Goal: Information Seeking & Learning: Check status

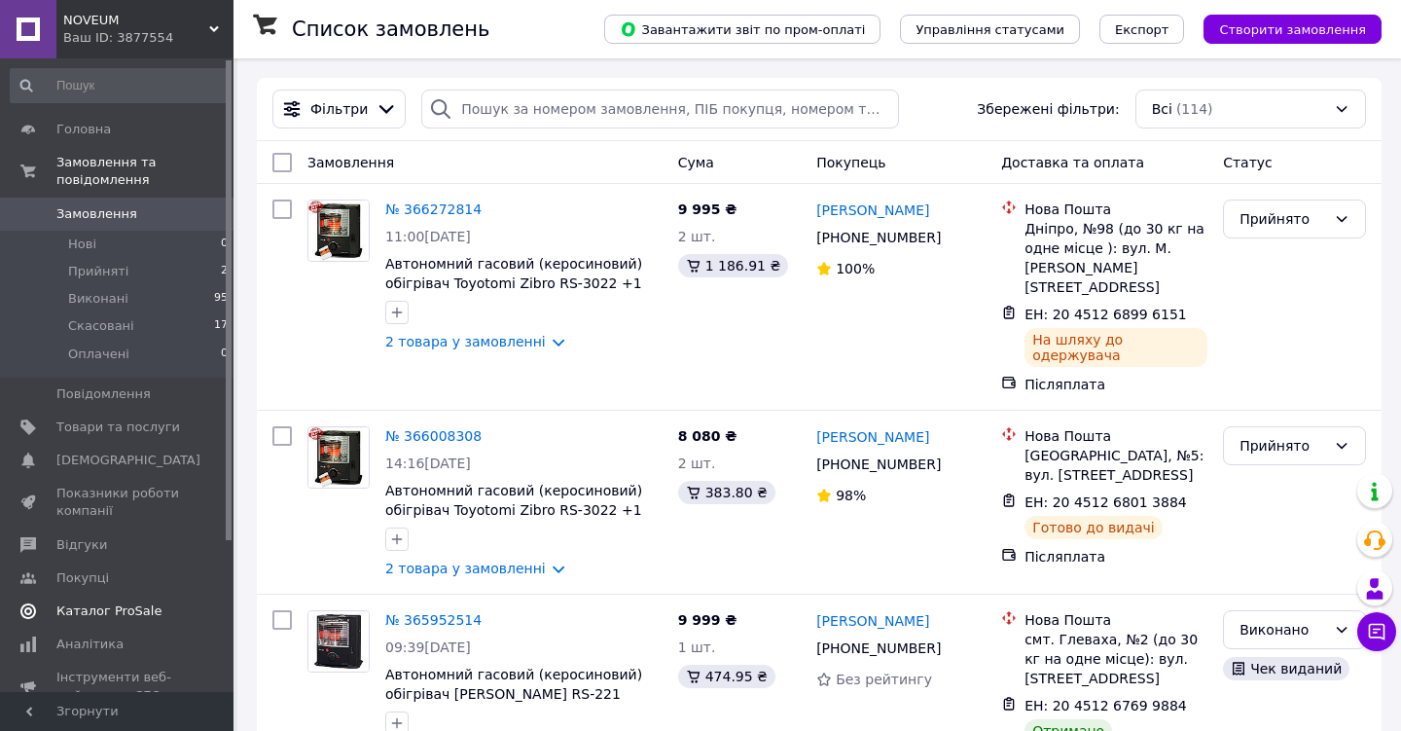
click at [141, 611] on span "Каталог ProSale" at bounding box center [108, 611] width 105 height 18
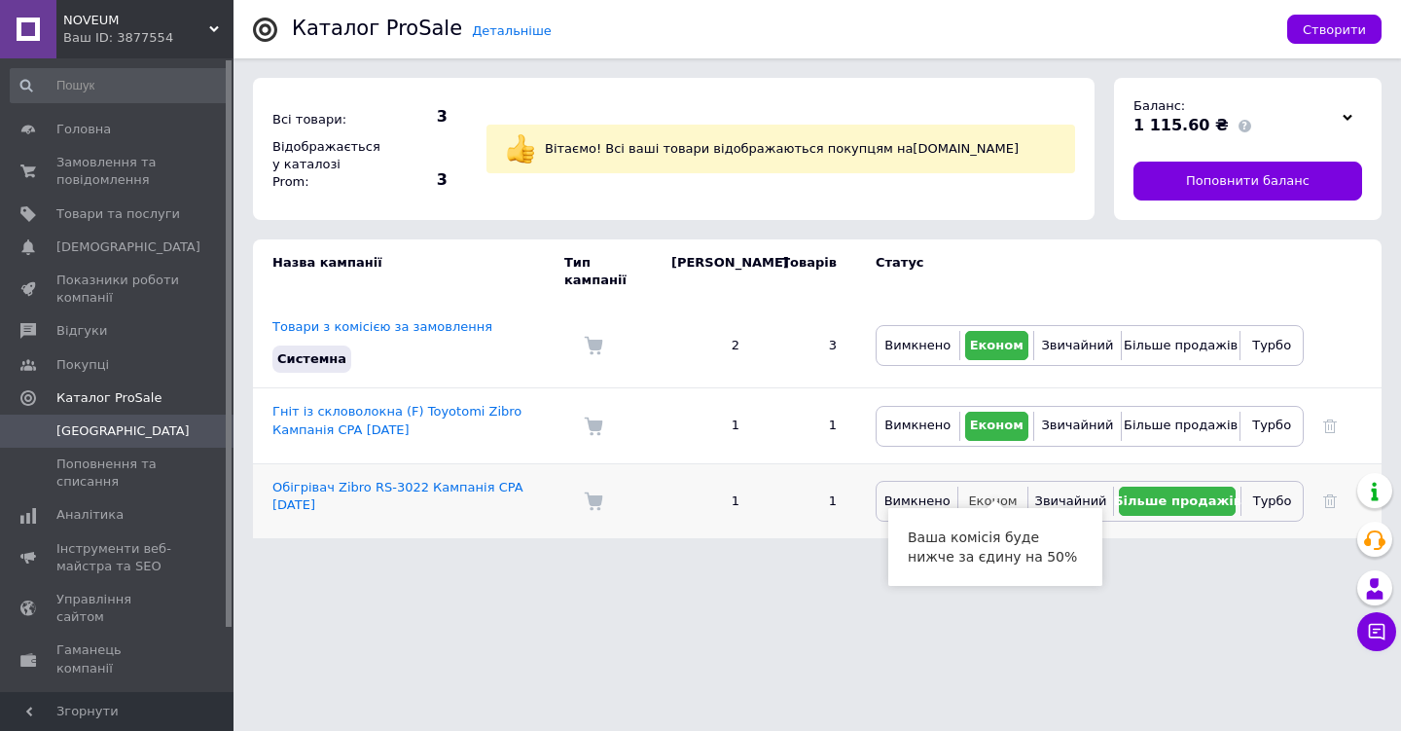
click at [989, 493] on span "Економ" at bounding box center [992, 500] width 49 height 15
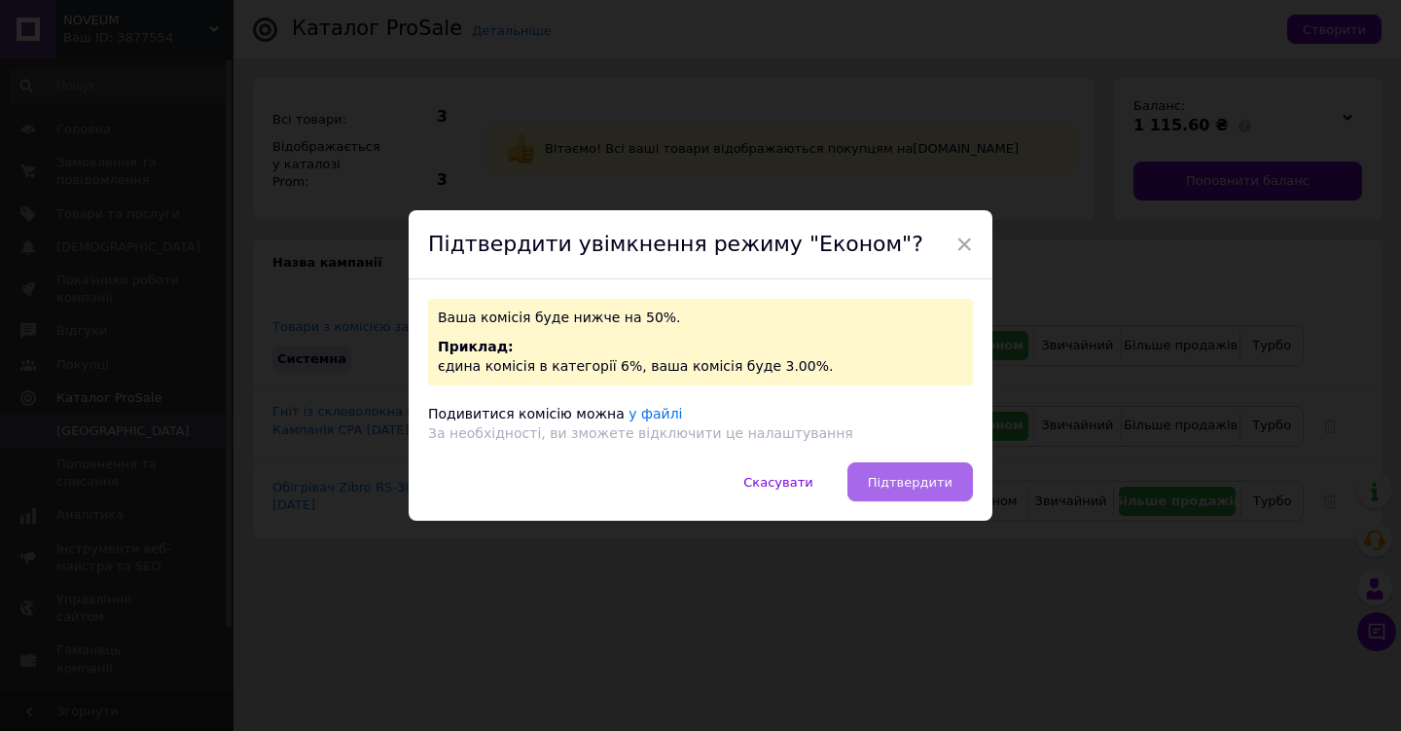
click at [935, 481] on span "Підтвердити" at bounding box center [910, 482] width 85 height 15
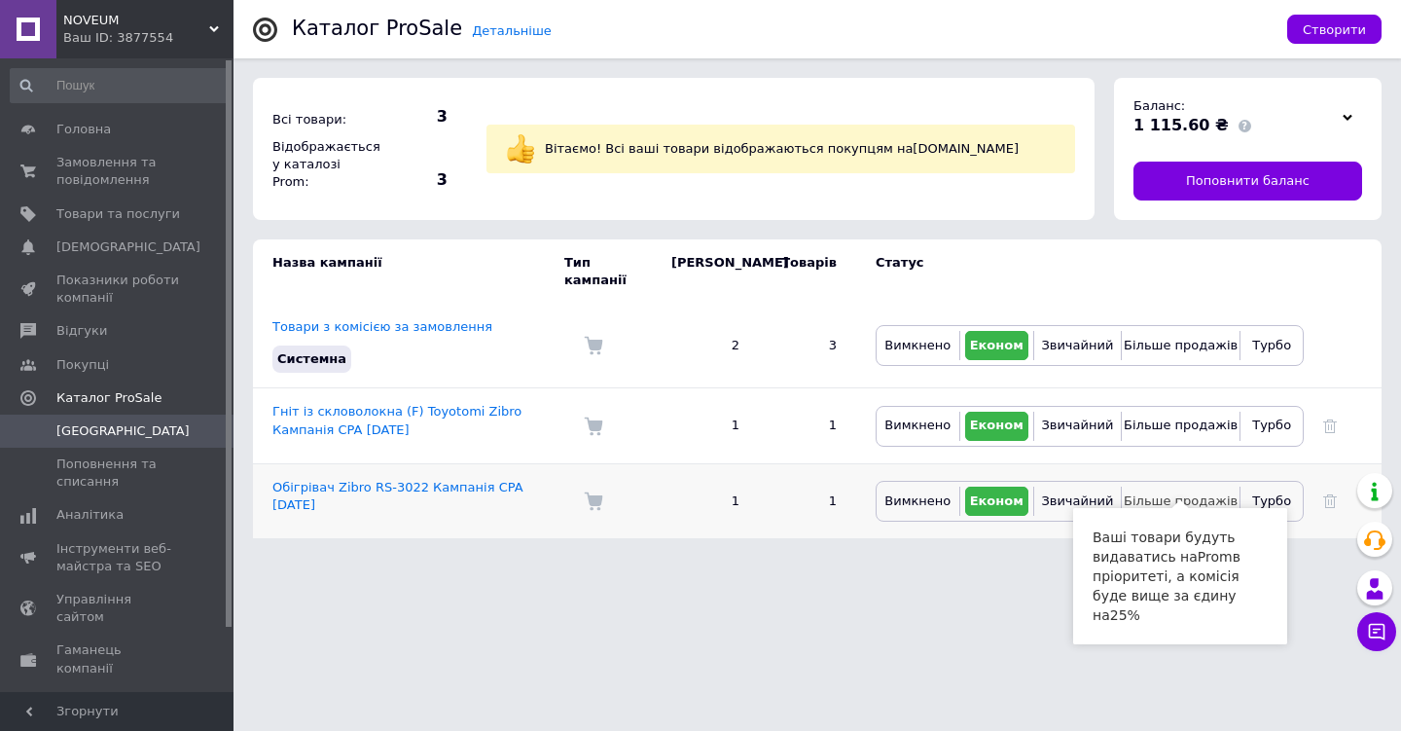
click at [1166, 493] on span "Більше продажів" at bounding box center [1181, 500] width 114 height 15
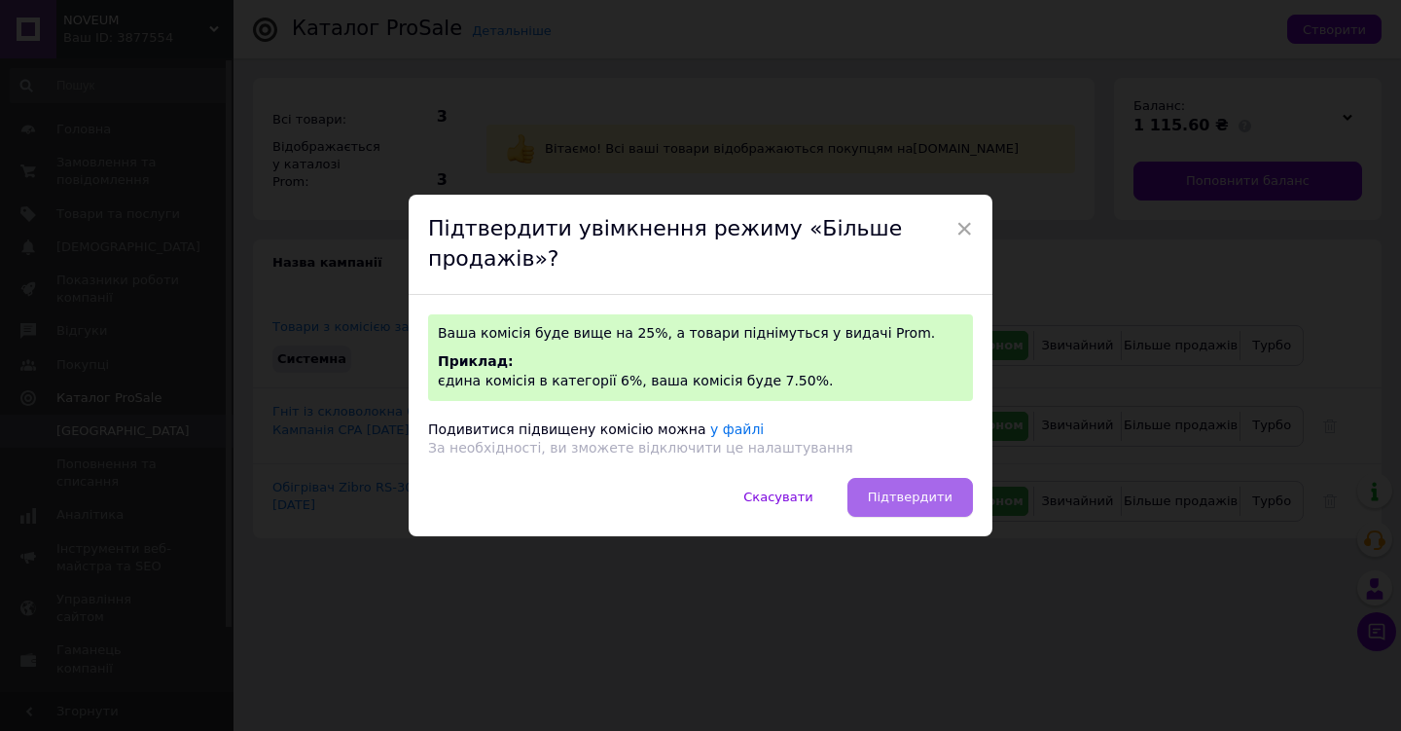
click at [934, 486] on button "Підтвердити" at bounding box center [910, 497] width 126 height 39
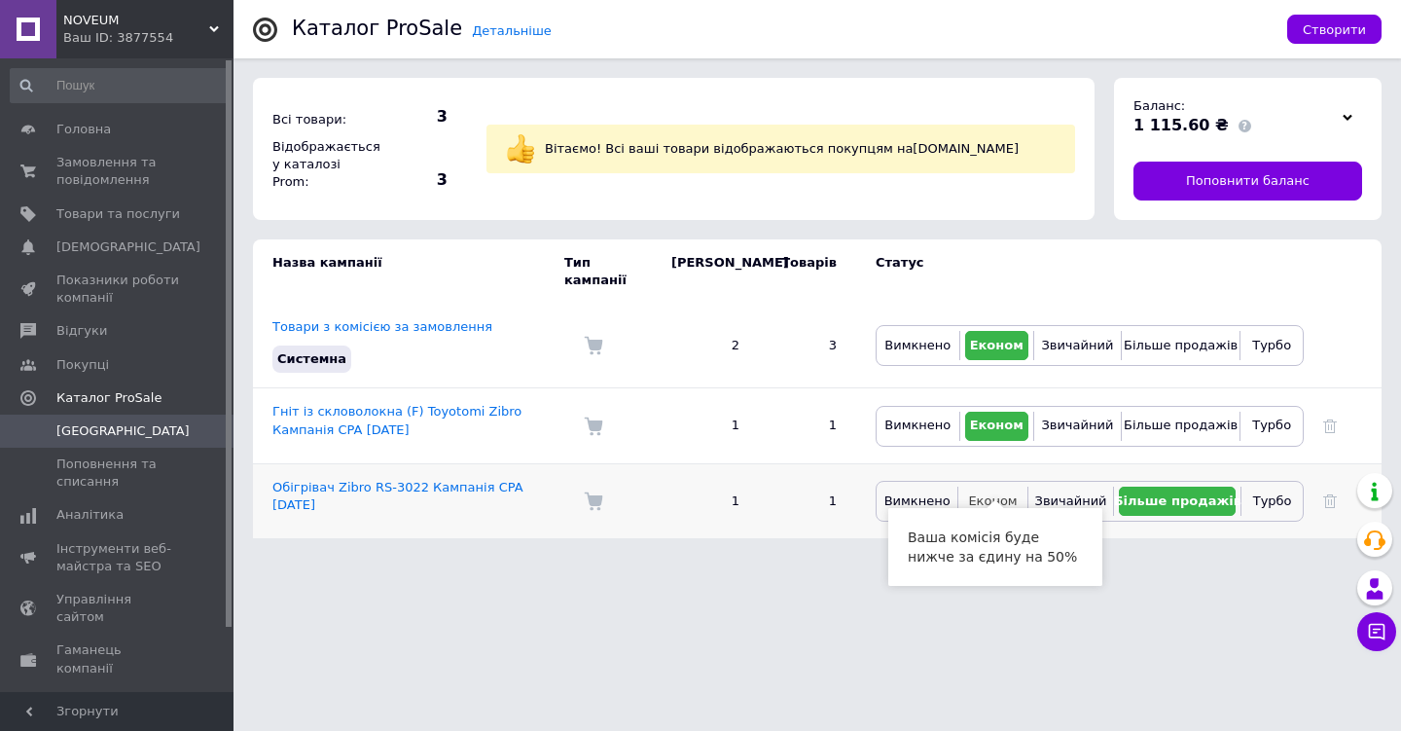
click at [997, 493] on span "Економ" at bounding box center [992, 500] width 49 height 15
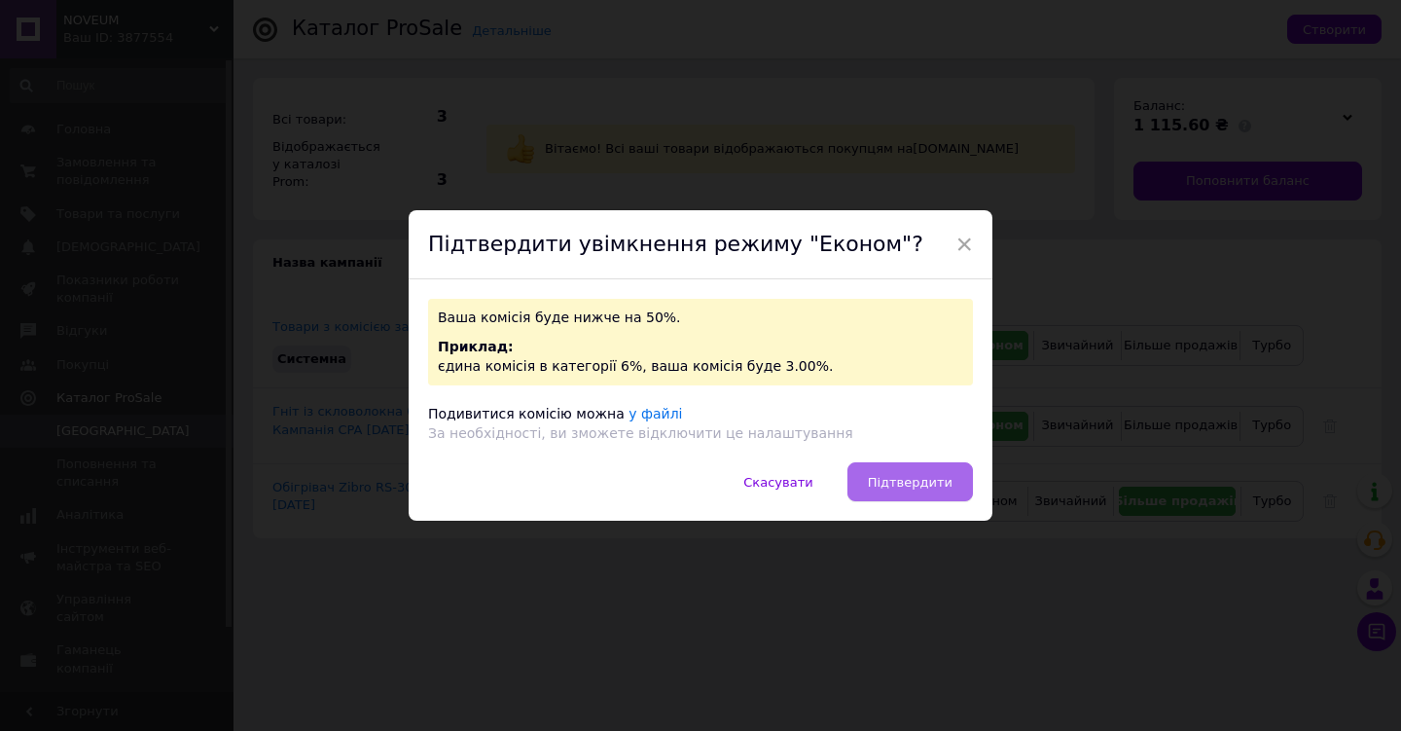
click at [929, 484] on span "Підтвердити" at bounding box center [910, 482] width 85 height 15
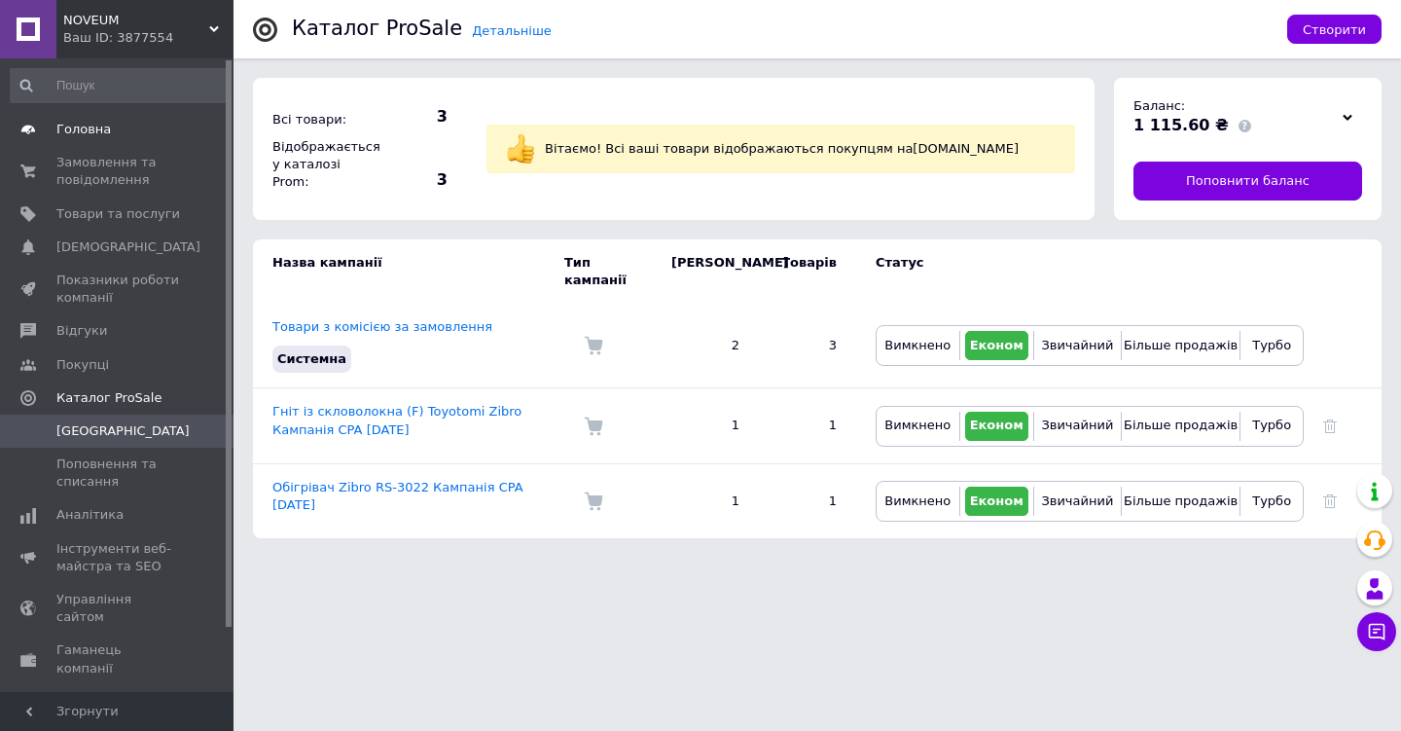
click at [97, 136] on span "Головна" at bounding box center [83, 130] width 54 height 18
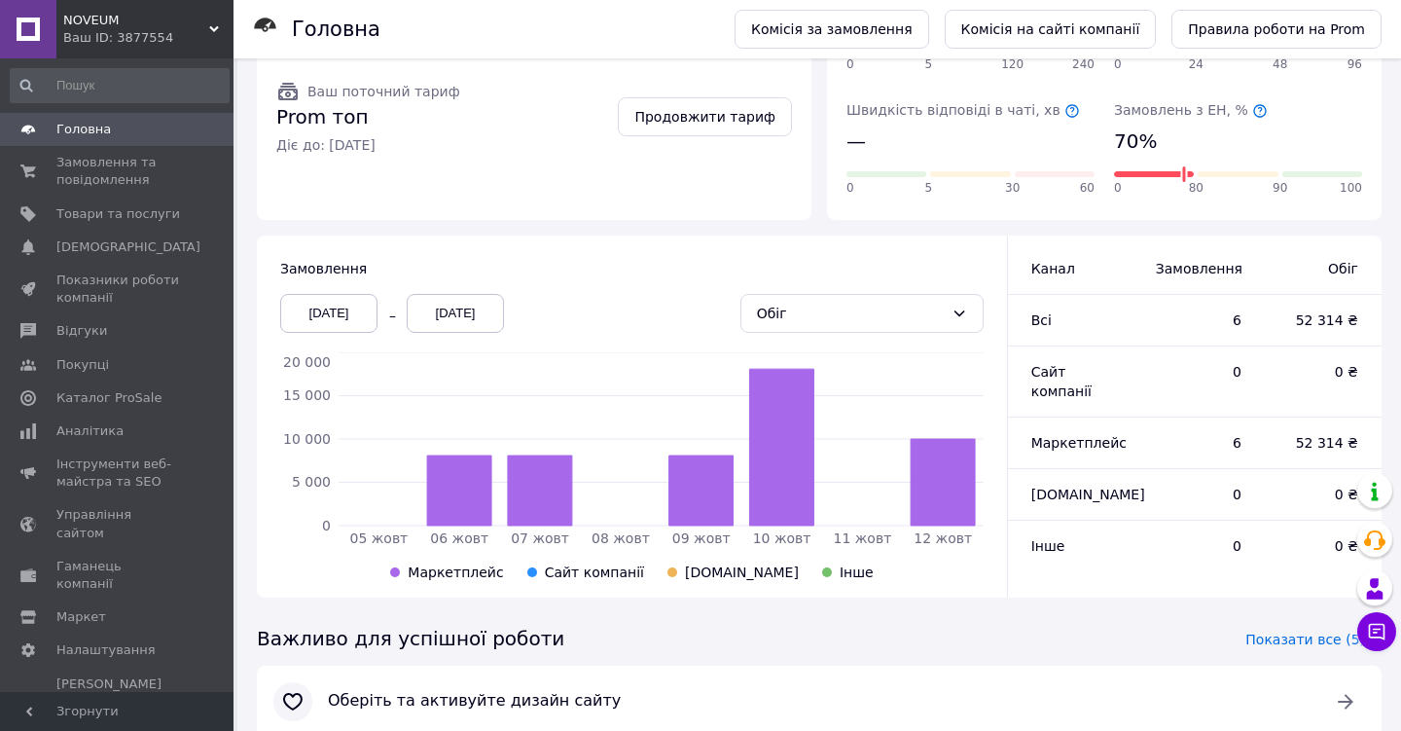
scroll to position [335, 0]
click at [347, 306] on div "[DATE]" at bounding box center [328, 311] width 97 height 39
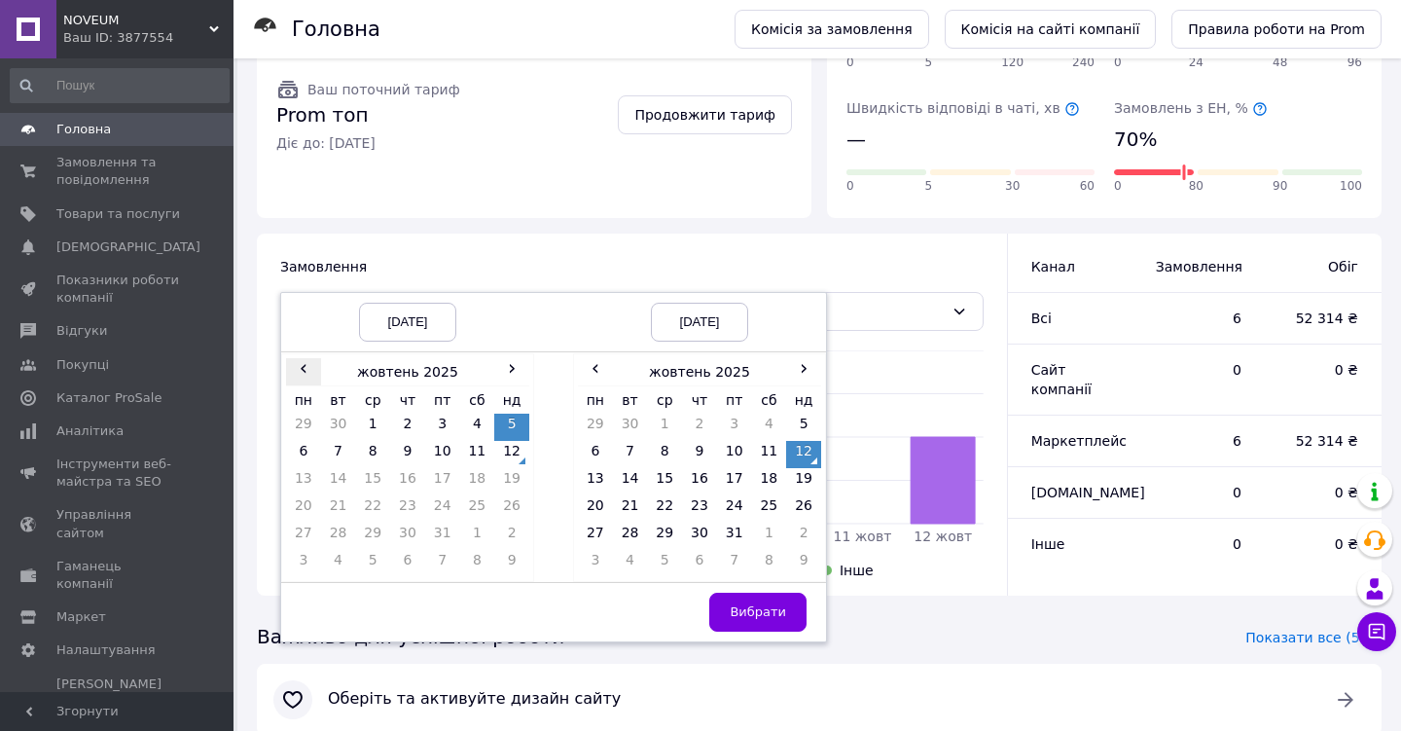
click at [305, 367] on span "‹" at bounding box center [303, 367] width 35 height 19
click at [307, 449] on td "1" at bounding box center [303, 454] width 35 height 27
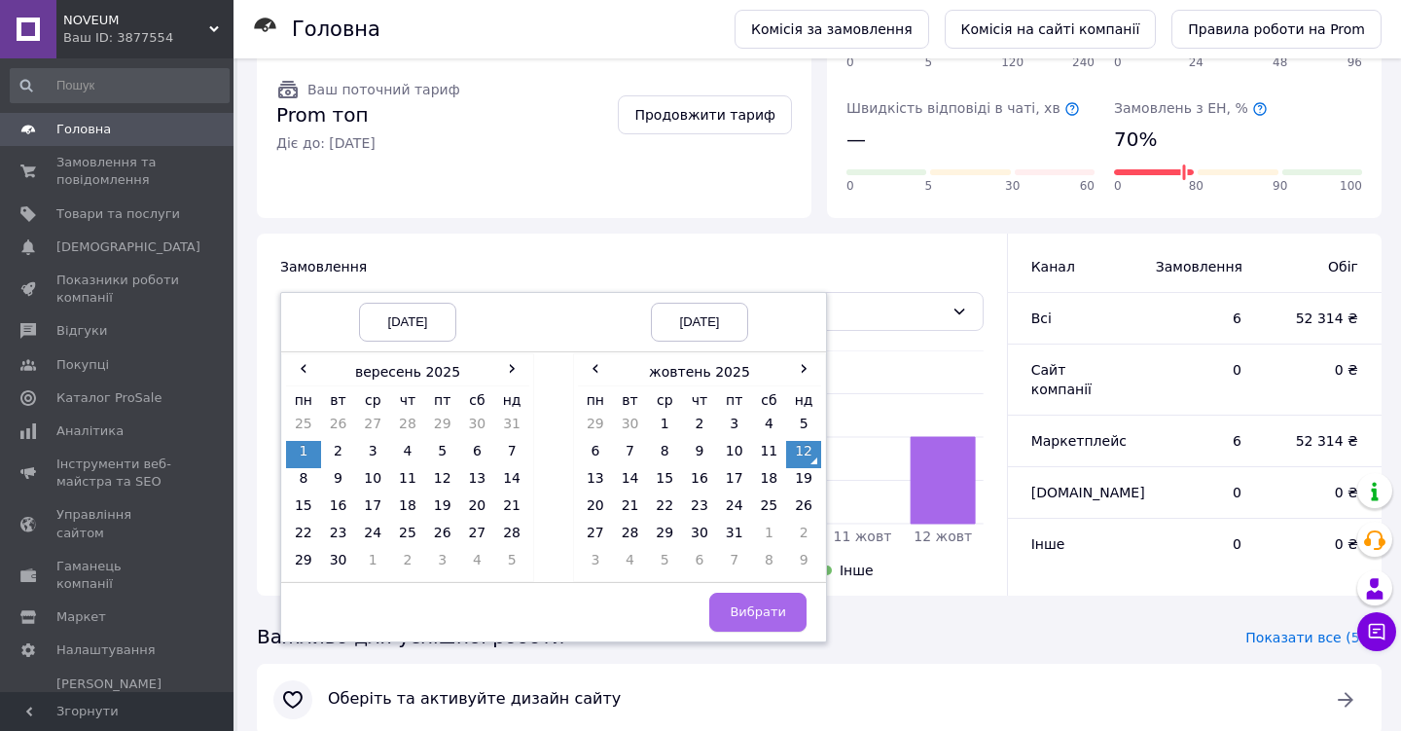
click at [754, 604] on span "Вибрати" at bounding box center [758, 611] width 56 height 15
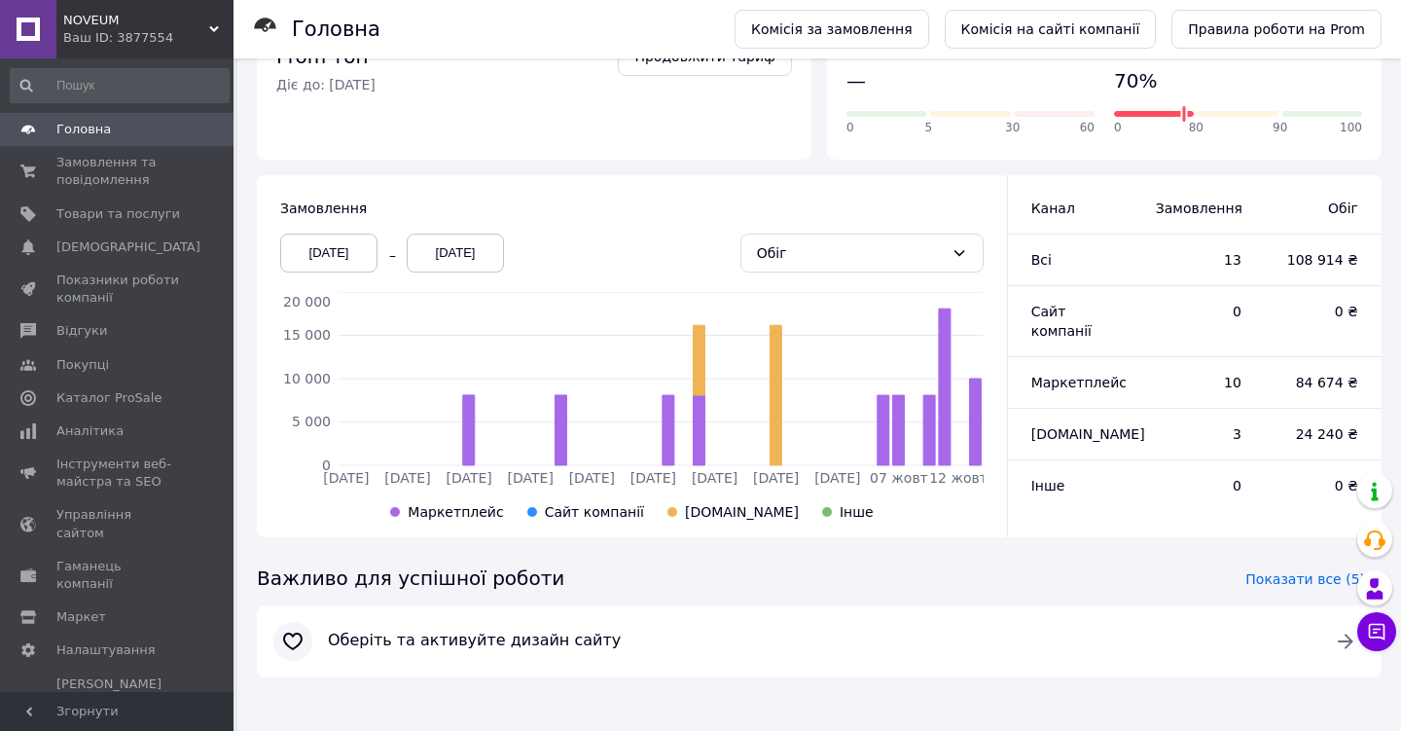
scroll to position [392, 0]
click at [1311, 578] on span "Показати все (5)" at bounding box center [1305, 579] width 120 height 19
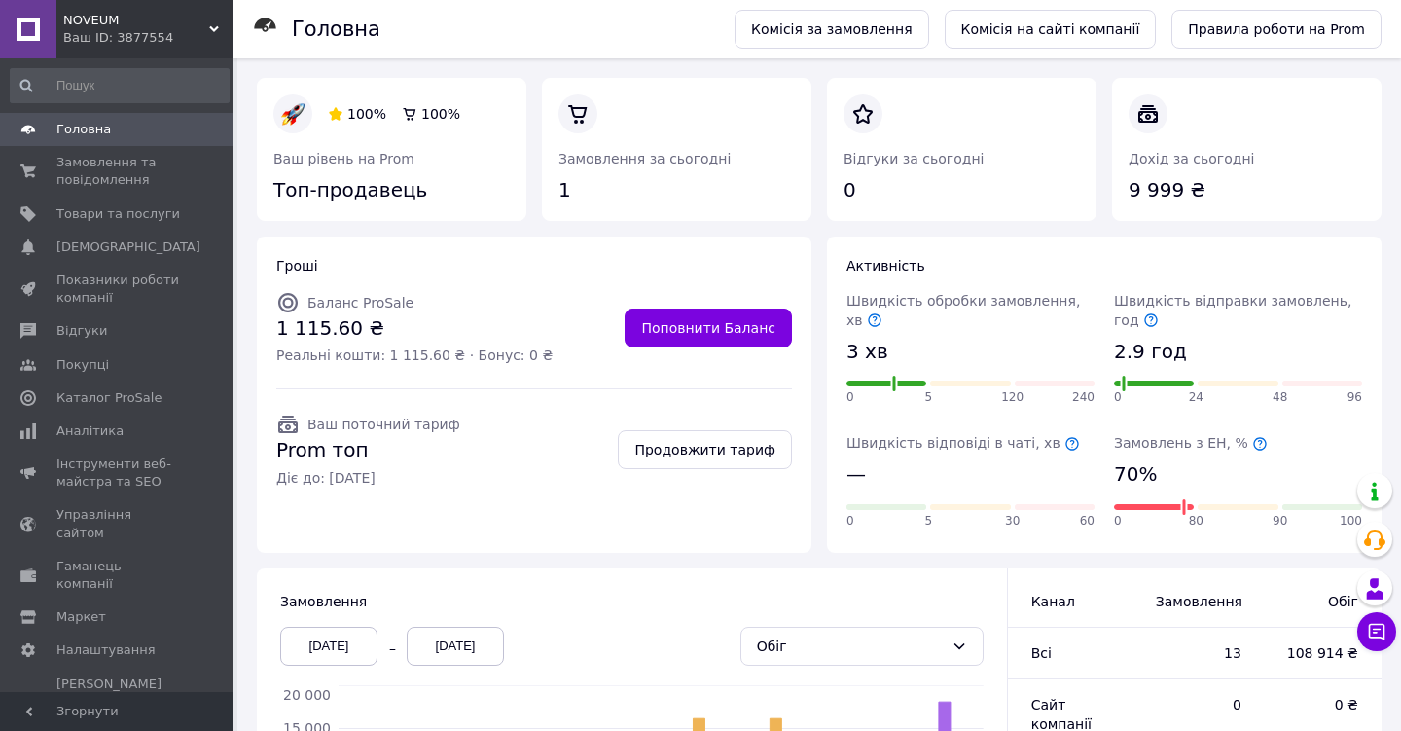
scroll to position [0, 0]
click at [117, 288] on span "Показники роботи компанії" at bounding box center [118, 288] width 124 height 35
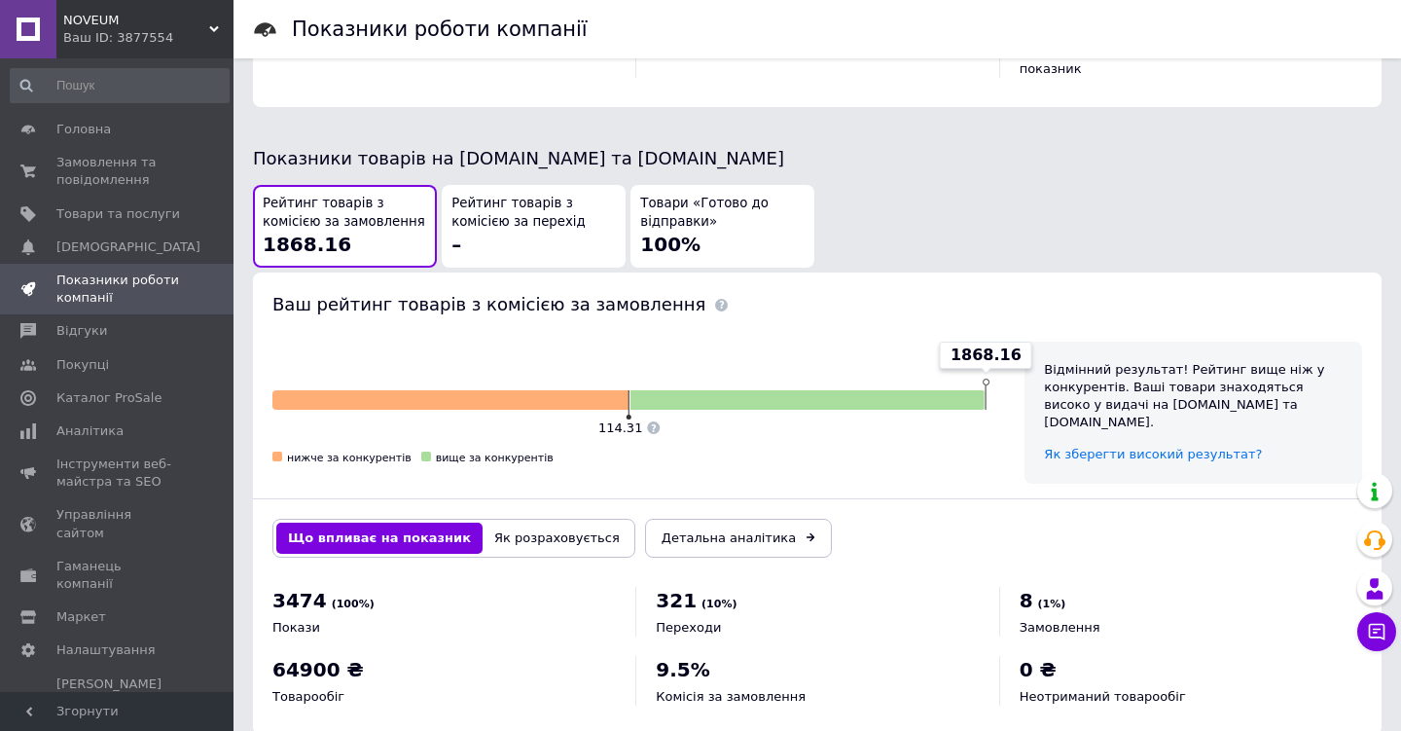
scroll to position [985, 0]
click at [86, 427] on span "Аналітика" at bounding box center [89, 431] width 67 height 18
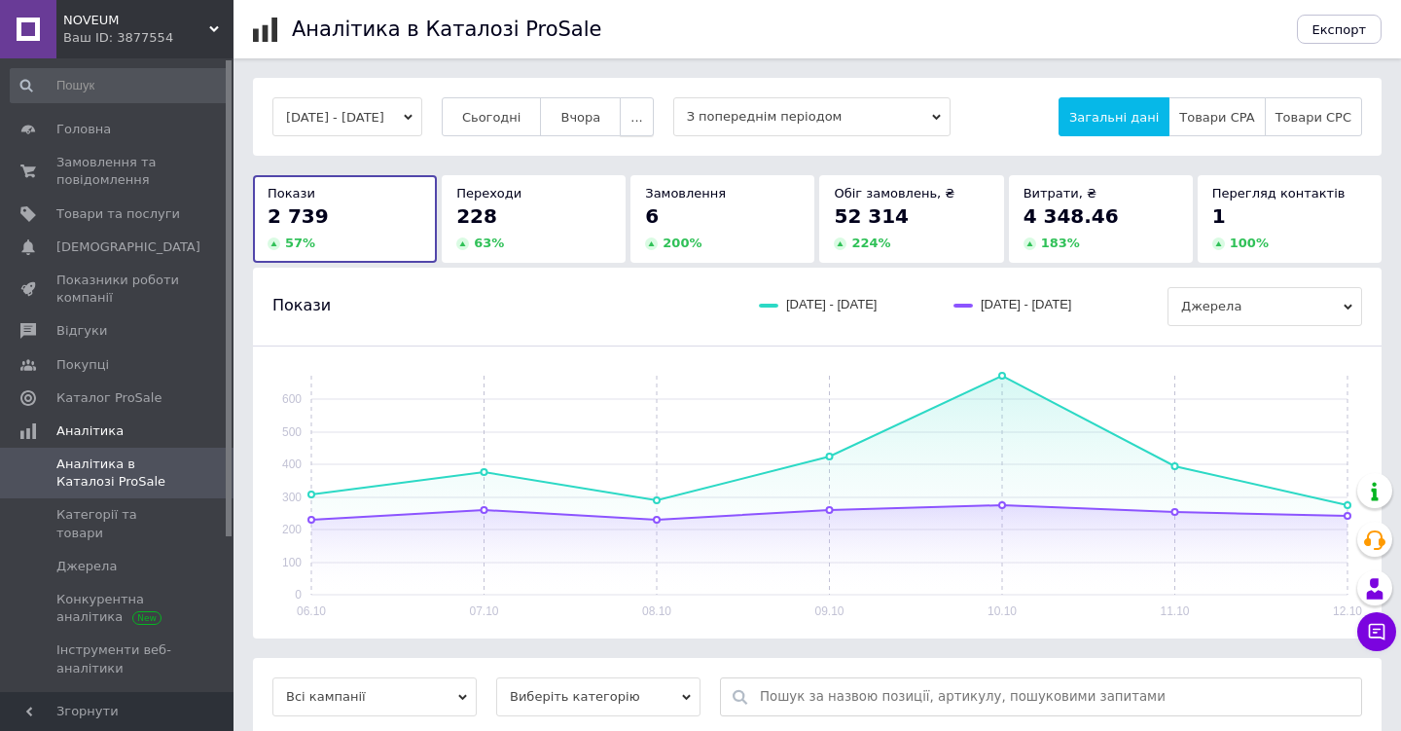
click at [653, 127] on button "..." at bounding box center [636, 116] width 33 height 39
click at [623, 272] on span "60 днів" at bounding box center [599, 269] width 48 height 15
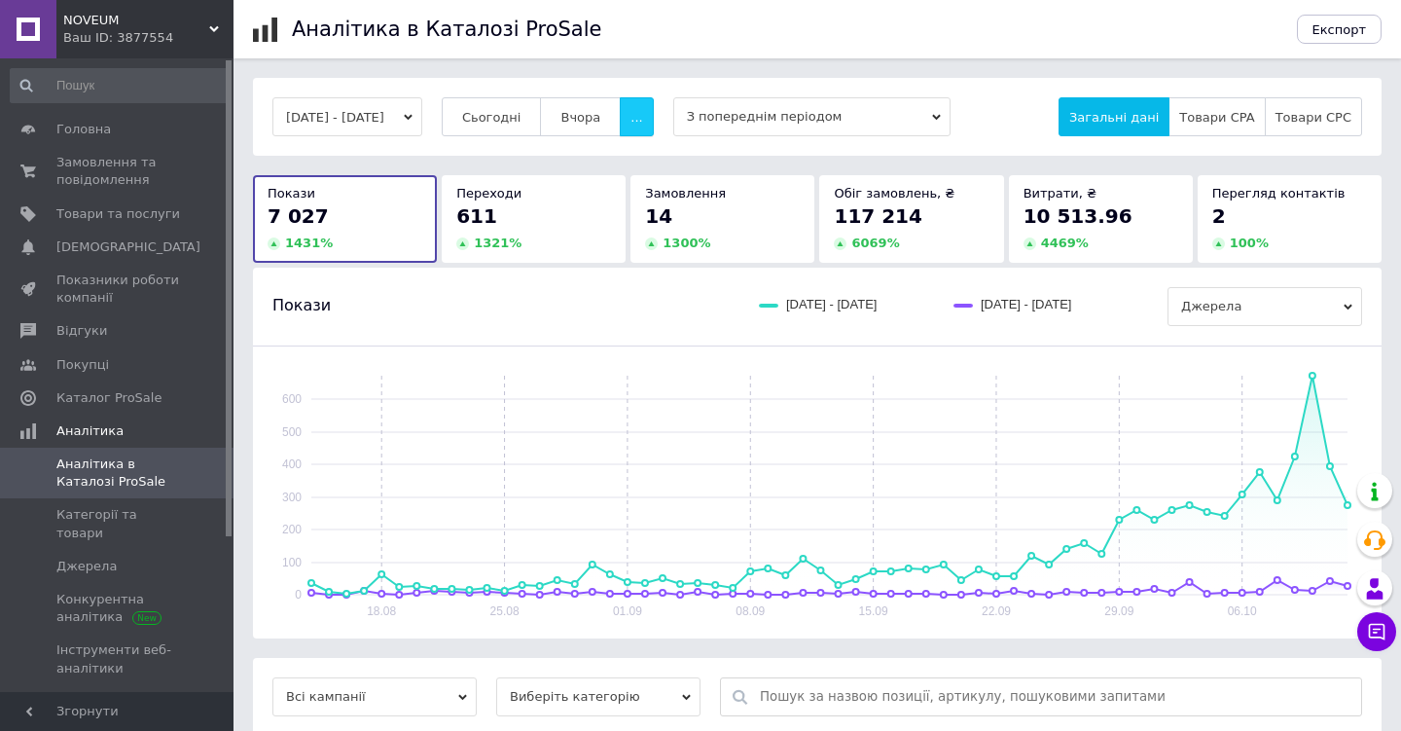
click at [642, 121] on span "..." at bounding box center [636, 117] width 12 height 15
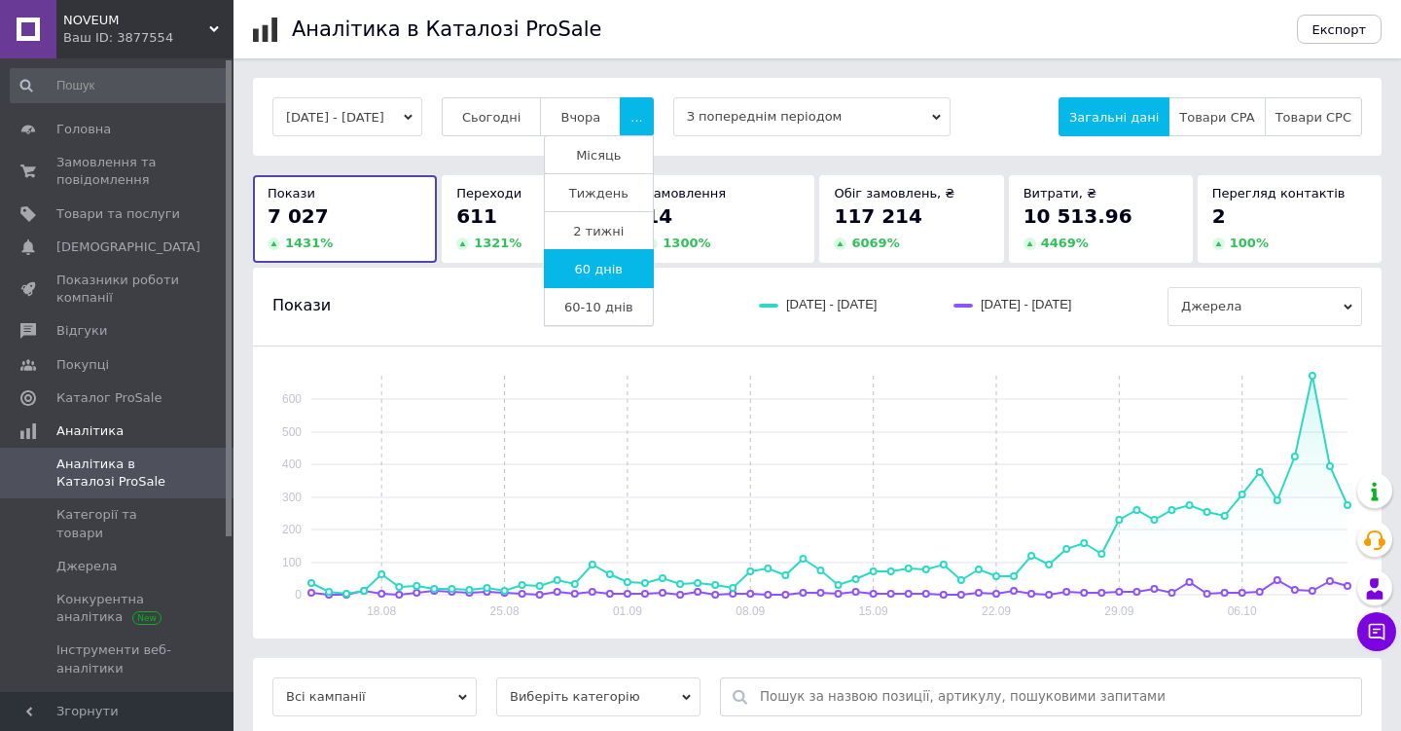
click at [633, 307] on span "60-10 днів" at bounding box center [598, 307] width 69 height 15
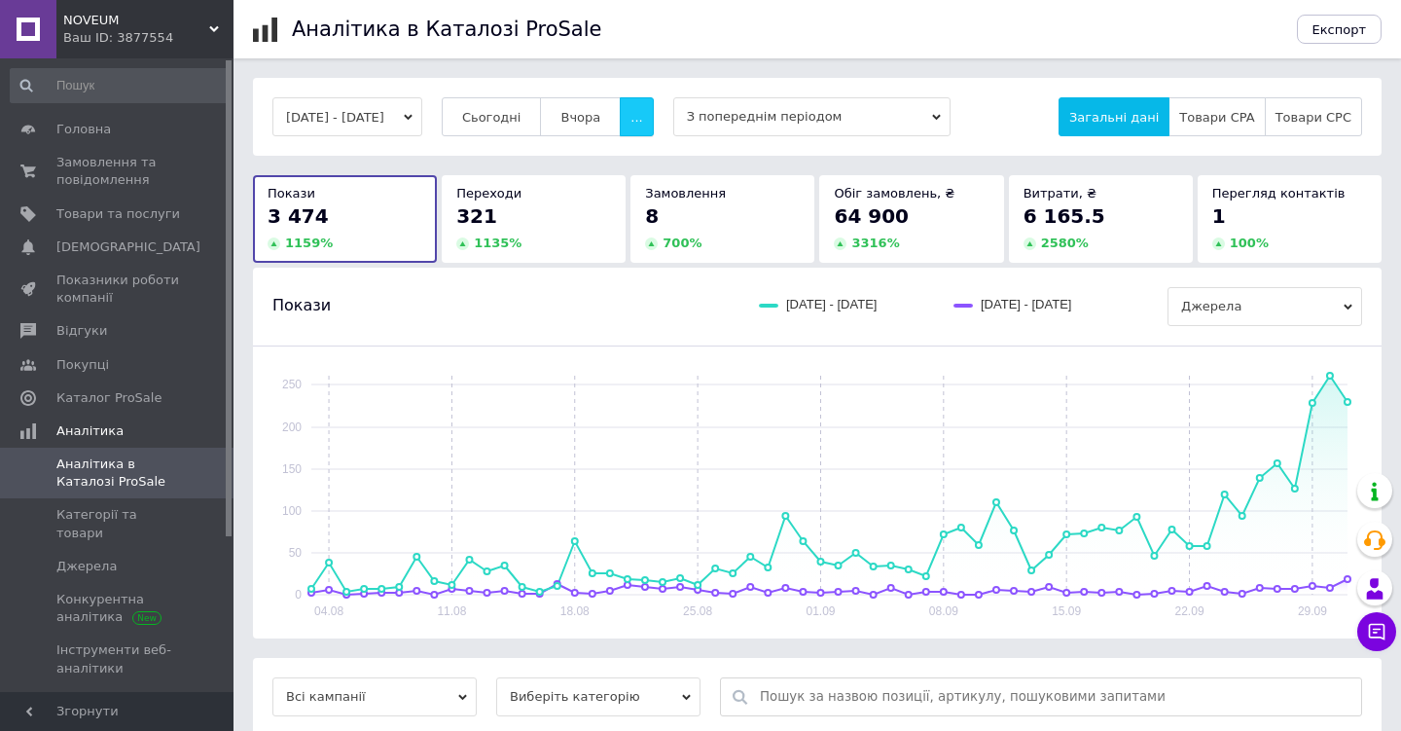
click at [642, 111] on span "..." at bounding box center [636, 117] width 12 height 15
click at [621, 158] on span "Місяць" at bounding box center [598, 155] width 45 height 15
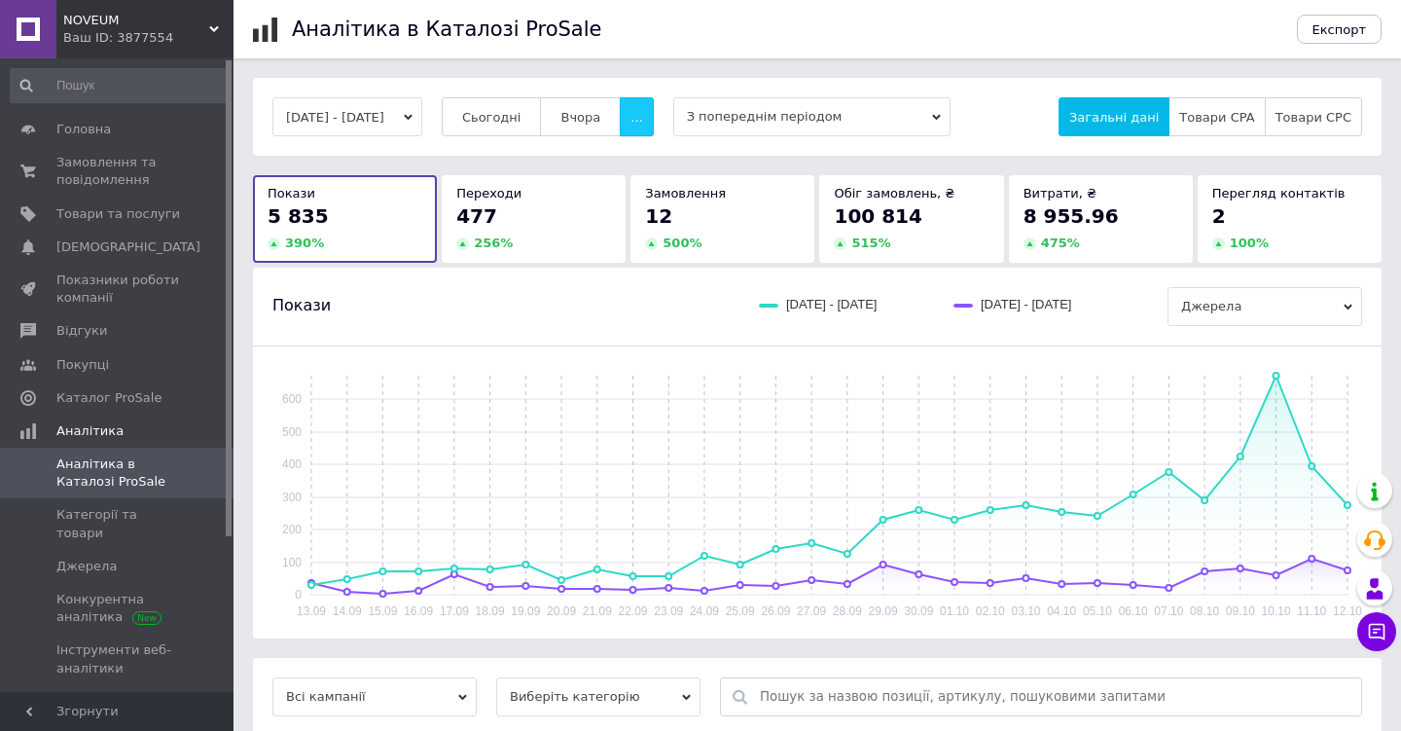
click at [653, 120] on button "..." at bounding box center [636, 116] width 33 height 39
click at [623, 271] on span "60 днів" at bounding box center [599, 269] width 48 height 15
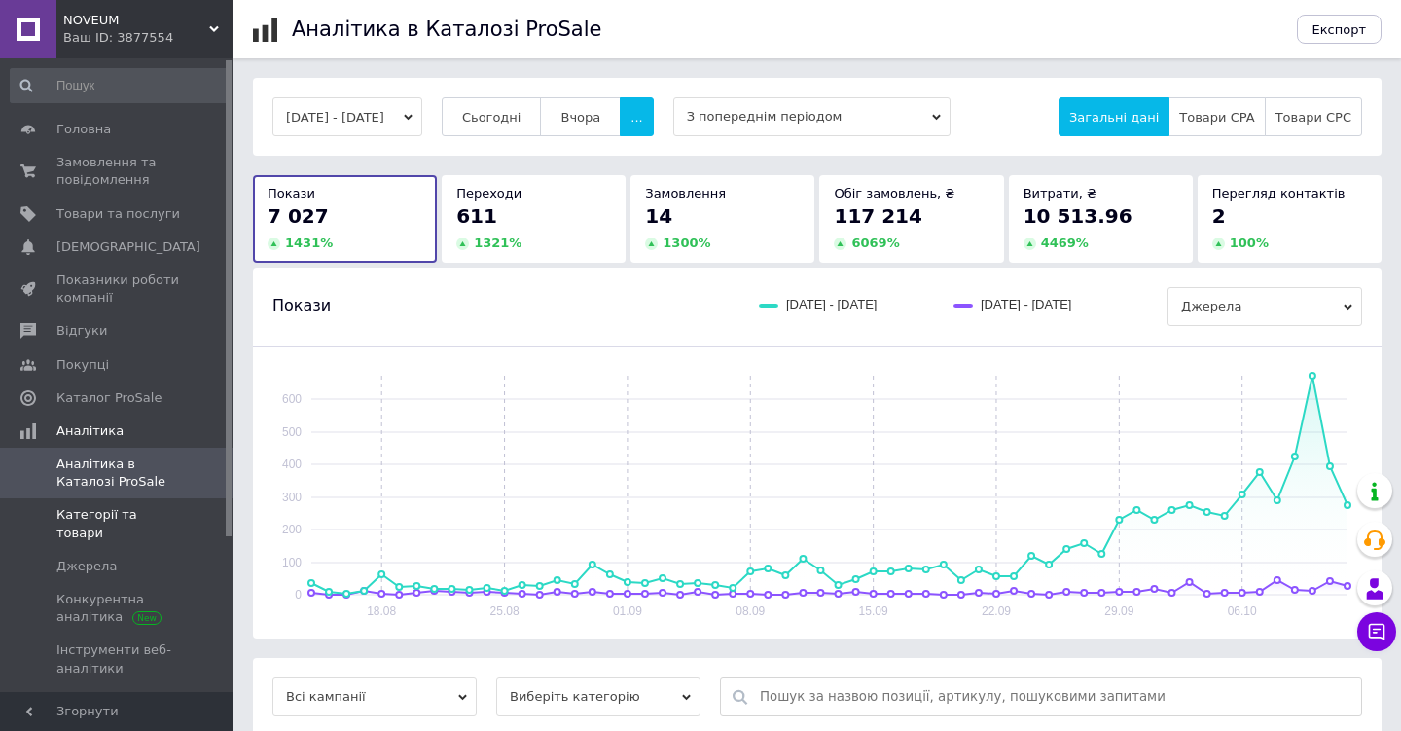
click at [110, 519] on span "Категорії та товари" at bounding box center [118, 523] width 124 height 35
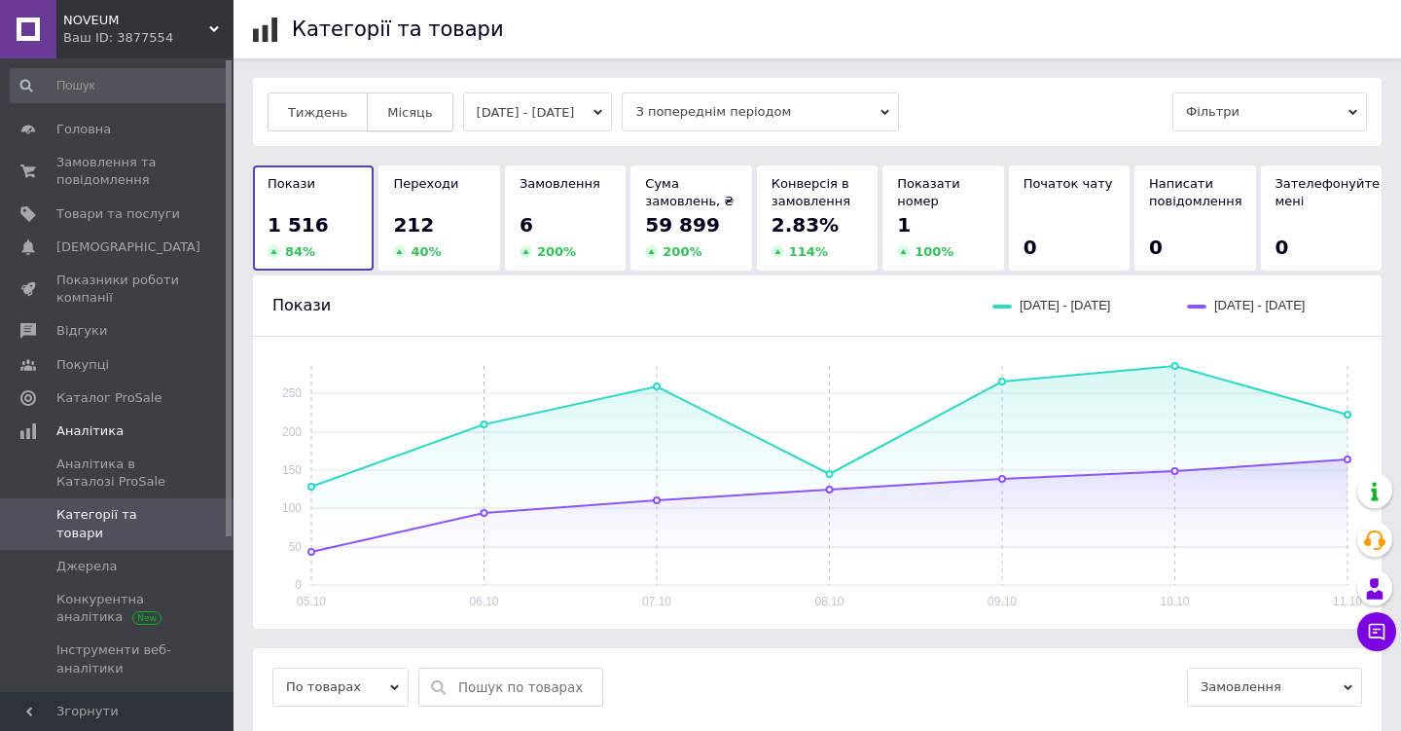
click at [421, 105] on span "Місяць" at bounding box center [409, 112] width 45 height 15
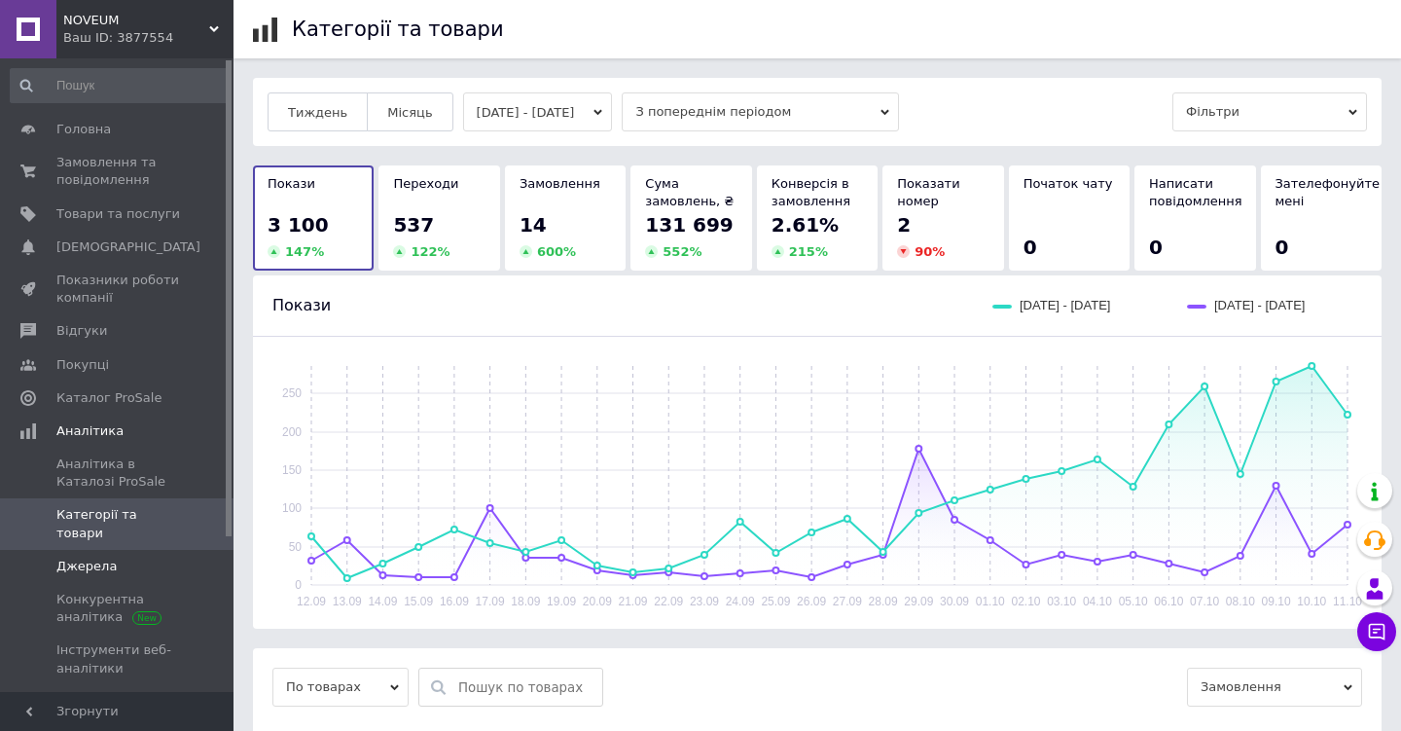
click at [156, 557] on span "Джерела" at bounding box center [118, 566] width 124 height 18
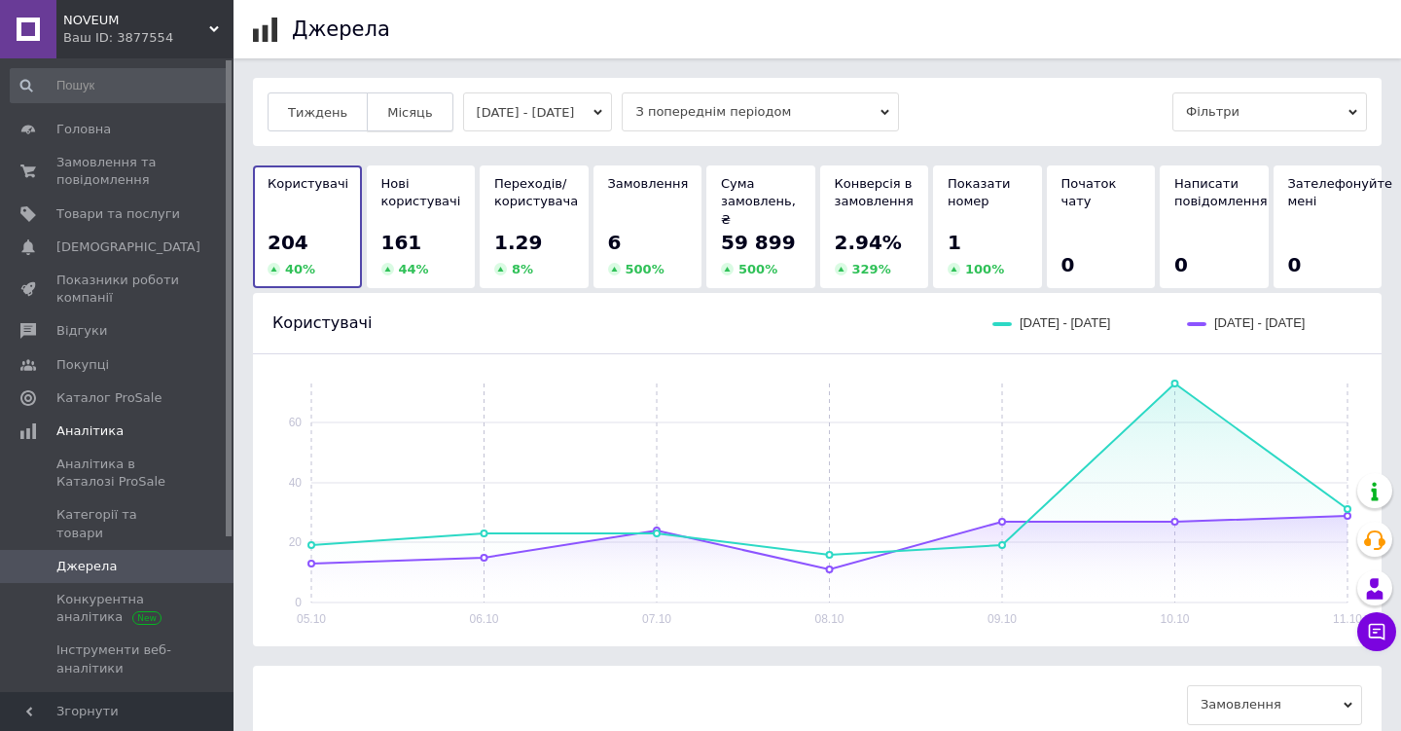
click at [416, 114] on span "Місяць" at bounding box center [409, 112] width 45 height 15
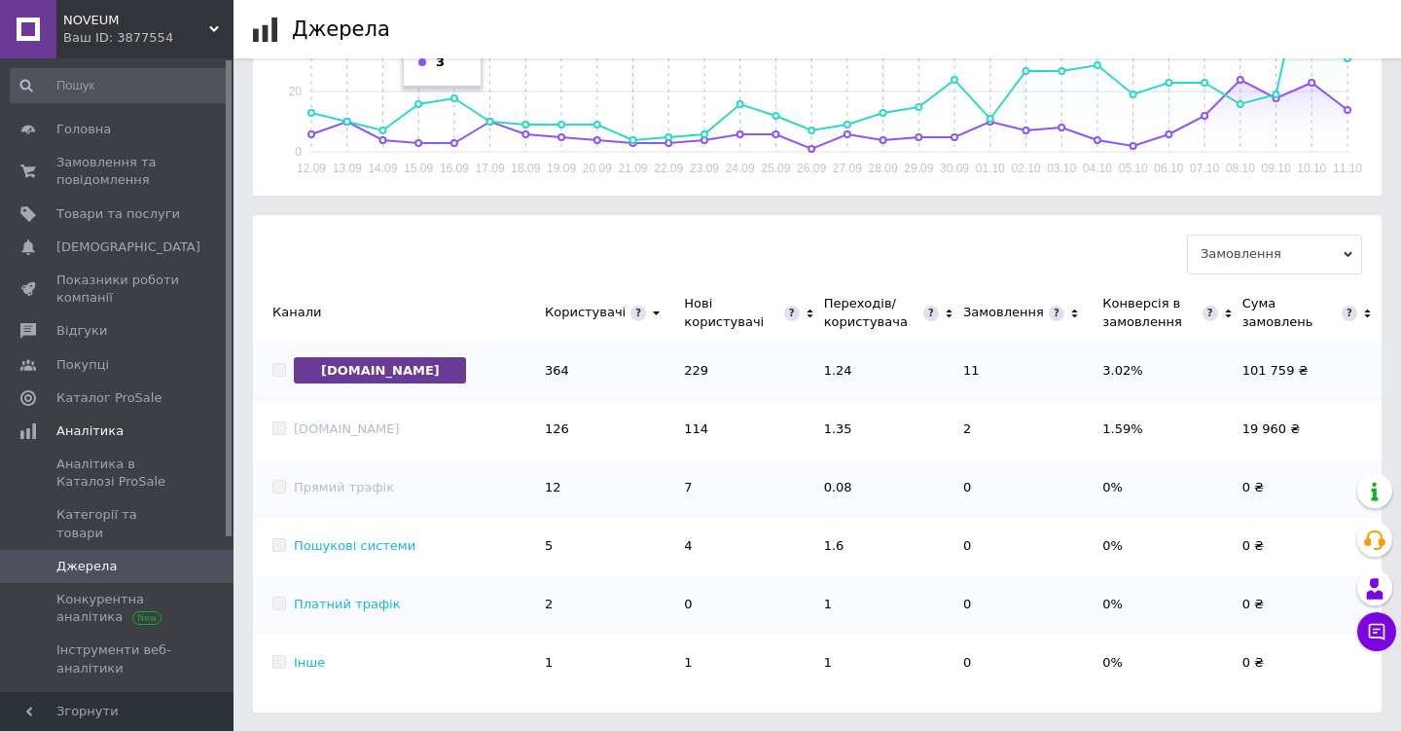
scroll to position [449, 0]
click at [90, 463] on span "Аналітика в Каталозі ProSale" at bounding box center [118, 472] width 124 height 35
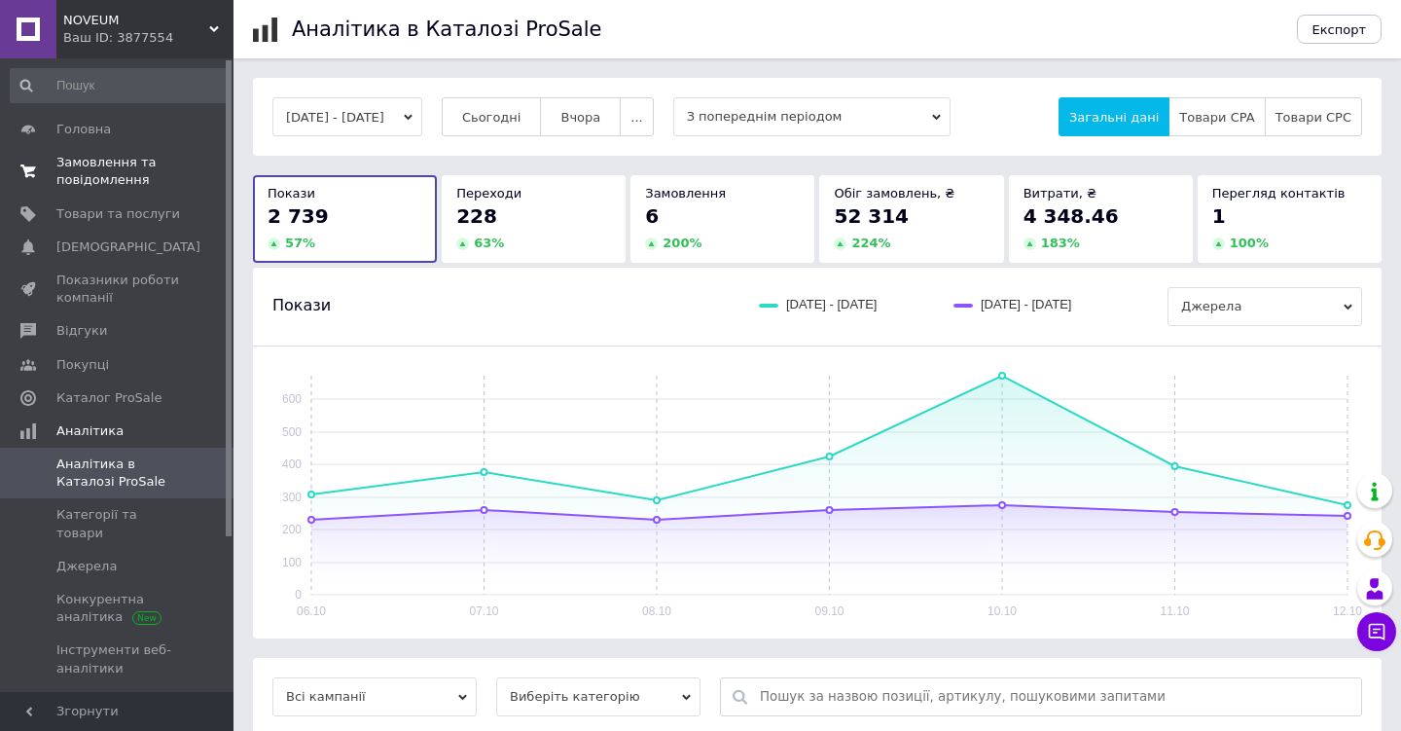
click at [118, 171] on span "Замовлення та повідомлення" at bounding box center [118, 171] width 124 height 35
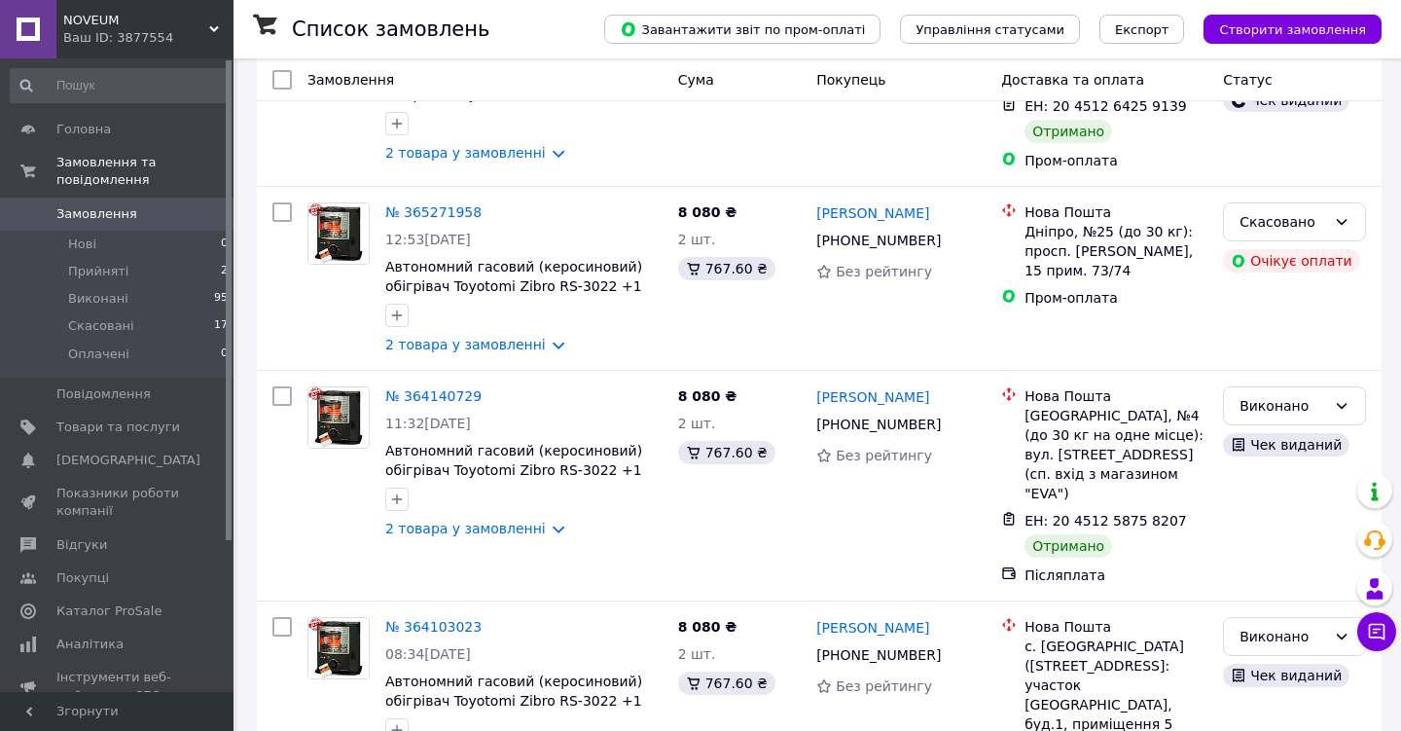
scroll to position [1252, 0]
